Goal: Navigation & Orientation: Go to known website

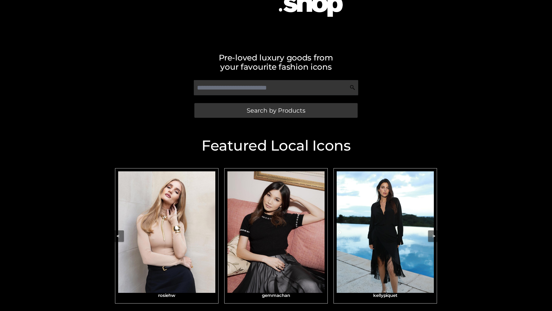
scroll to position [122, 0]
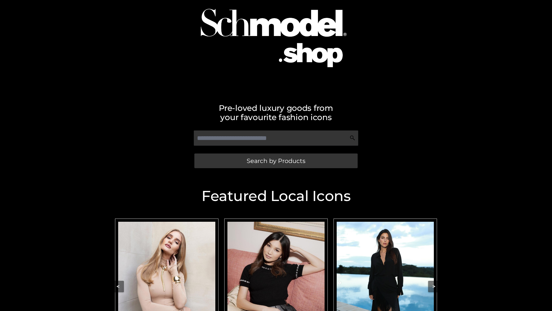
scroll to position [52, 0]
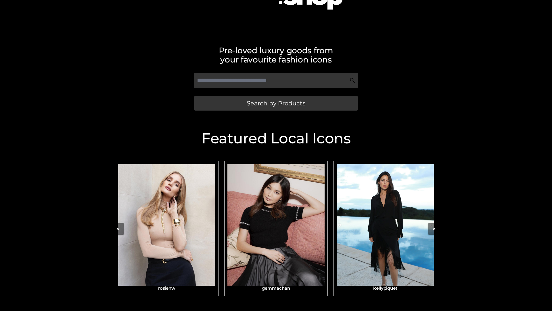
scroll to position [97, 0]
